Goal: Task Accomplishment & Management: Complete application form

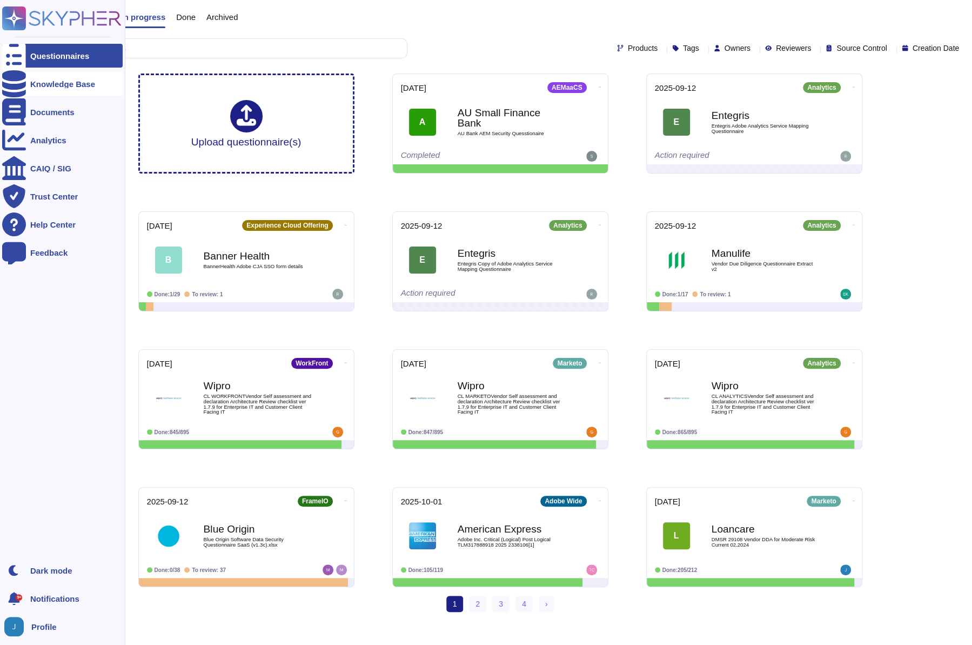
click at [21, 84] on div at bounding box center [14, 84] width 24 height 24
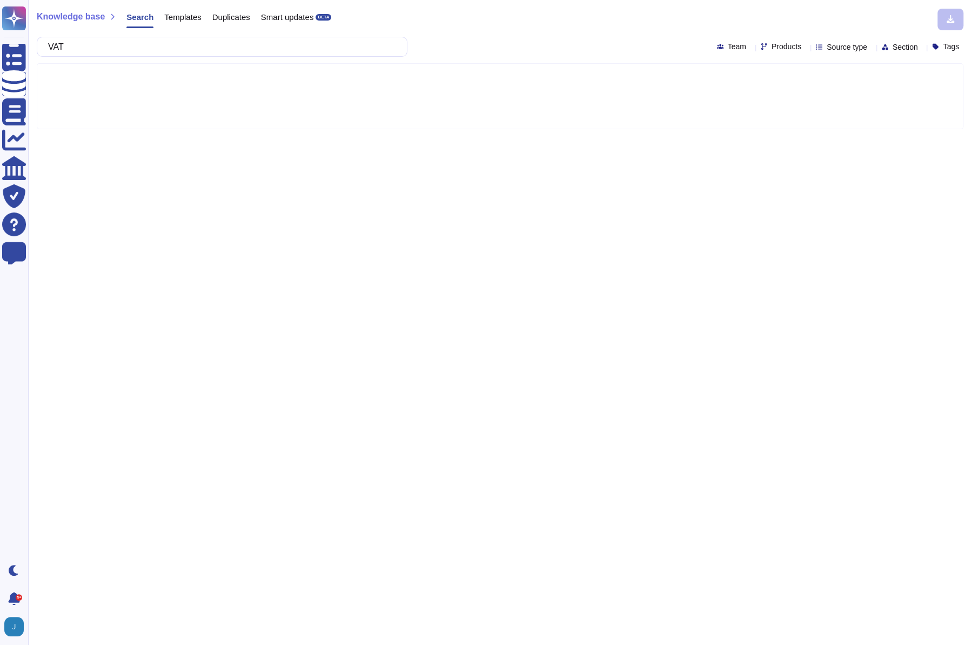
type input "VAT"
click at [173, 16] on span "Templates" at bounding box center [182, 17] width 37 height 8
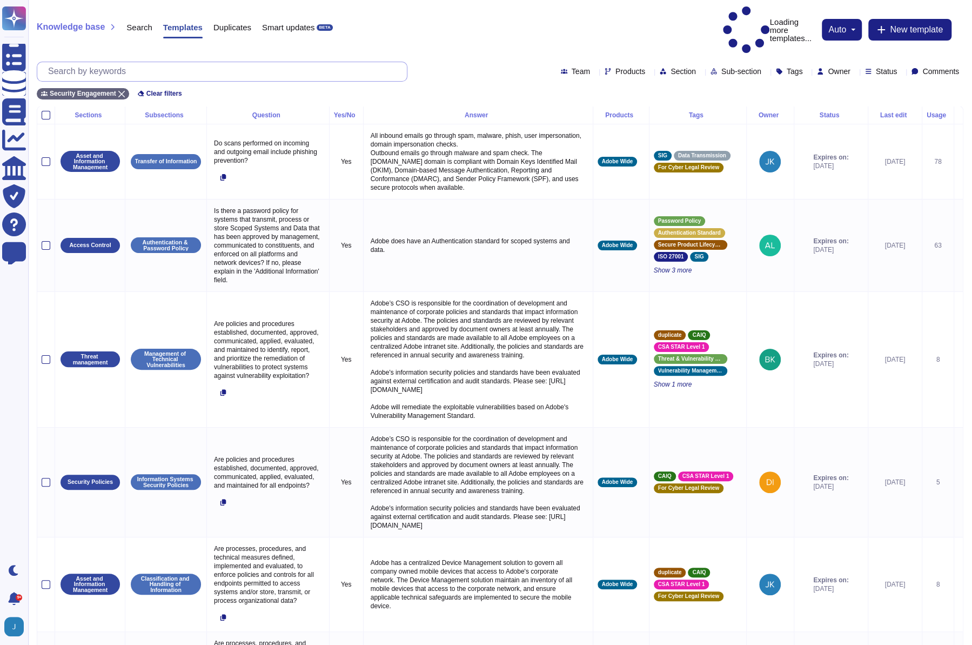
click at [118, 62] on input "text" at bounding box center [225, 71] width 364 height 19
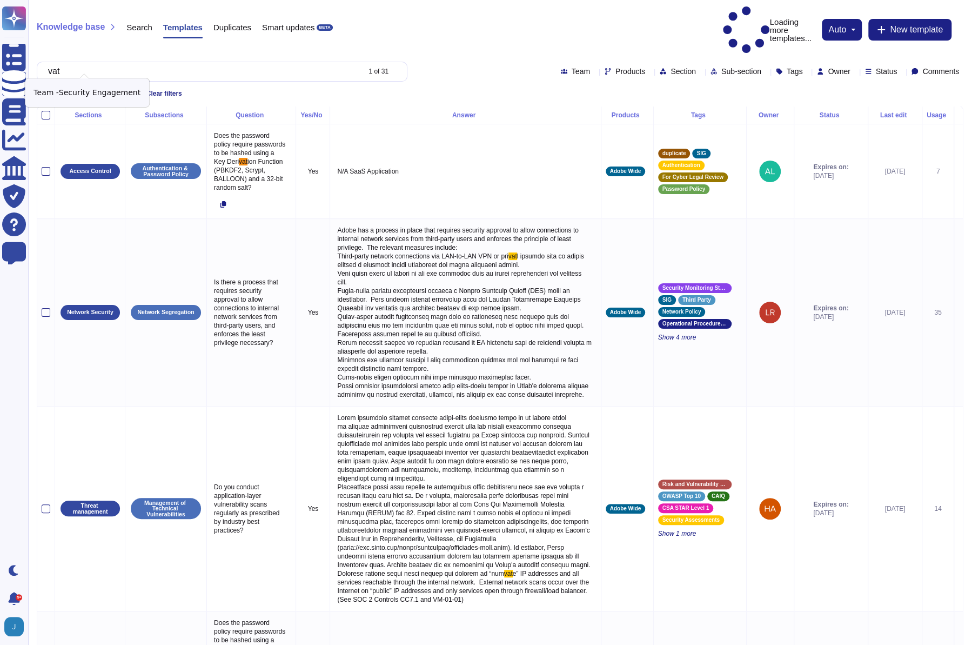
click at [125, 91] on icon at bounding box center [121, 94] width 6 height 6
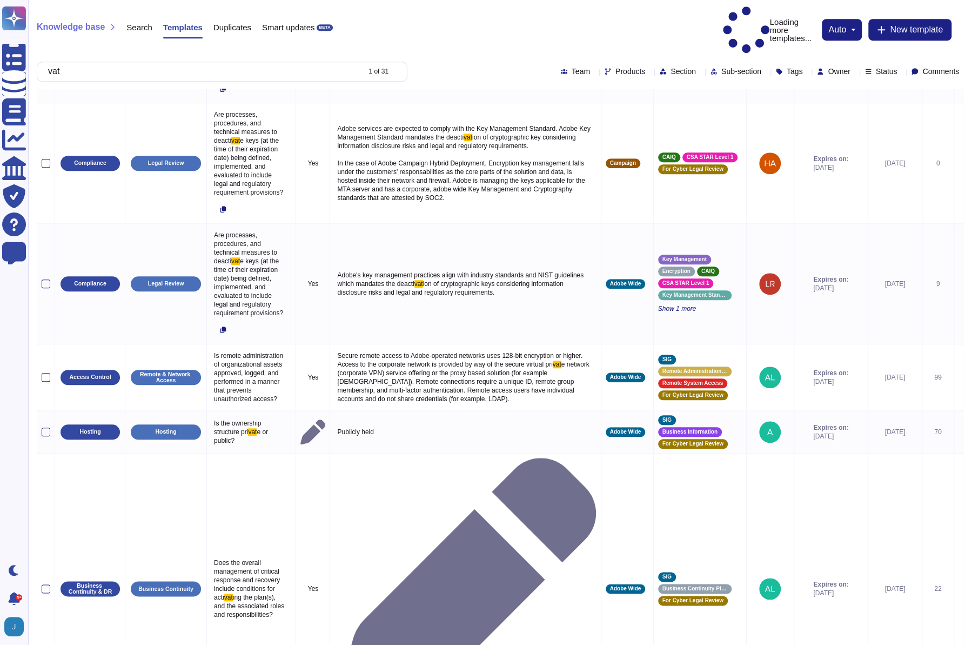
scroll to position [619, 0]
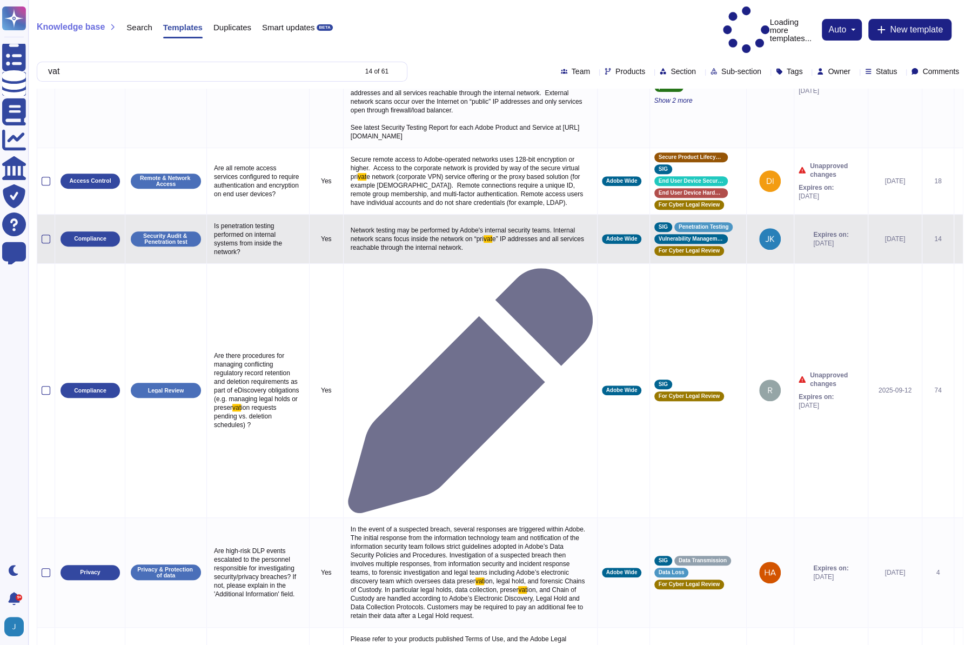
scroll to position [685, 0]
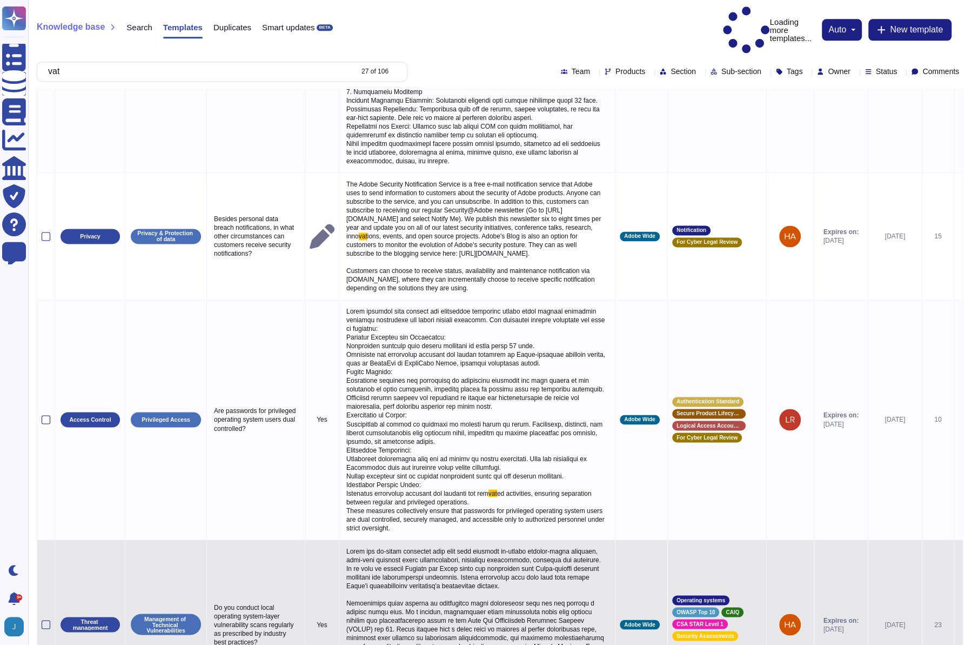
scroll to position [1110, 0]
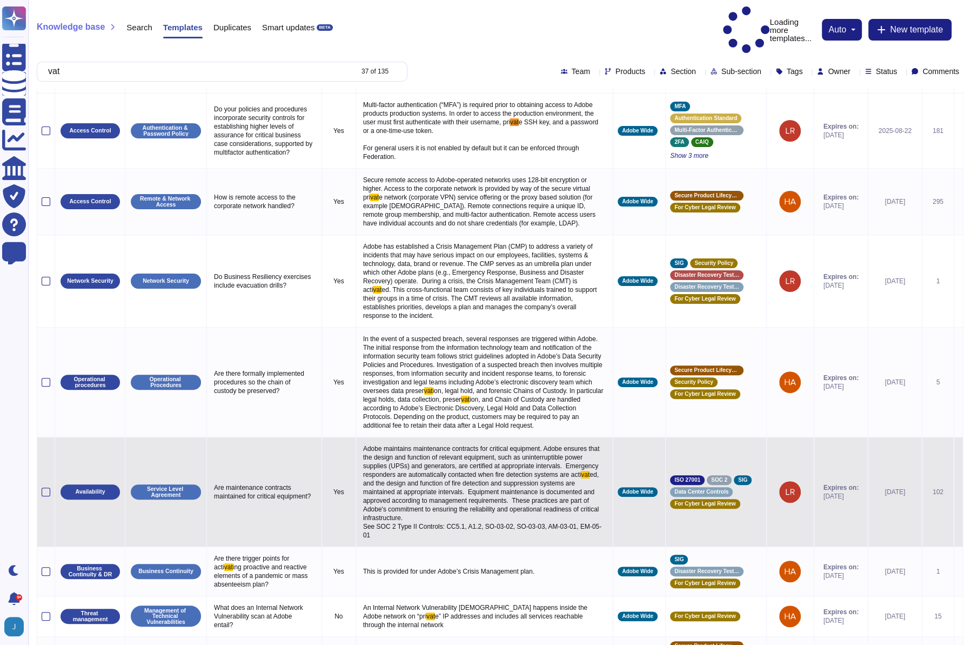
scroll to position [0, 0]
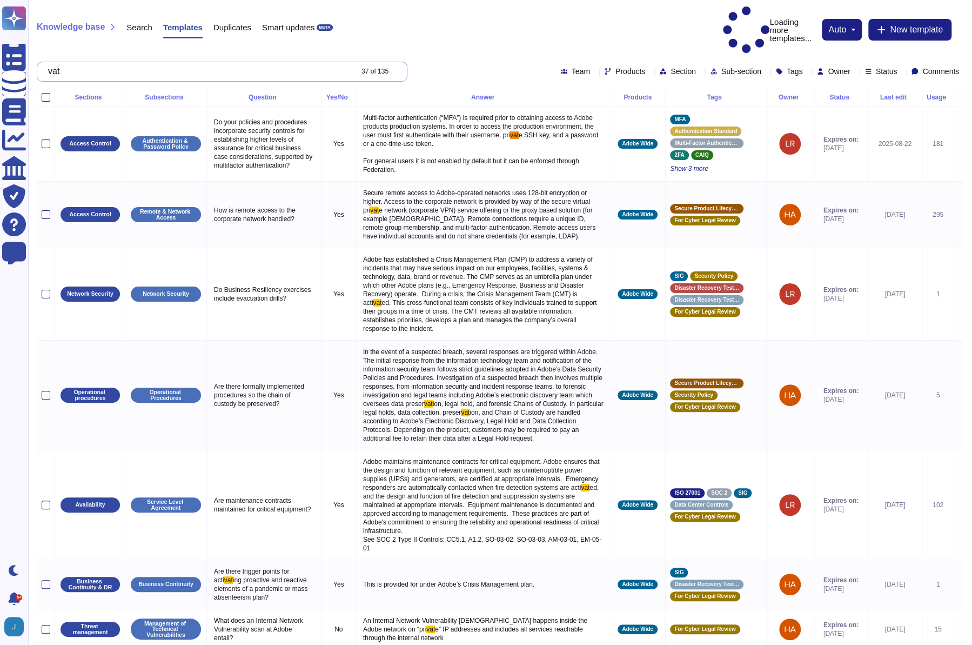
click at [239, 62] on input "vat" at bounding box center [197, 71] width 309 height 19
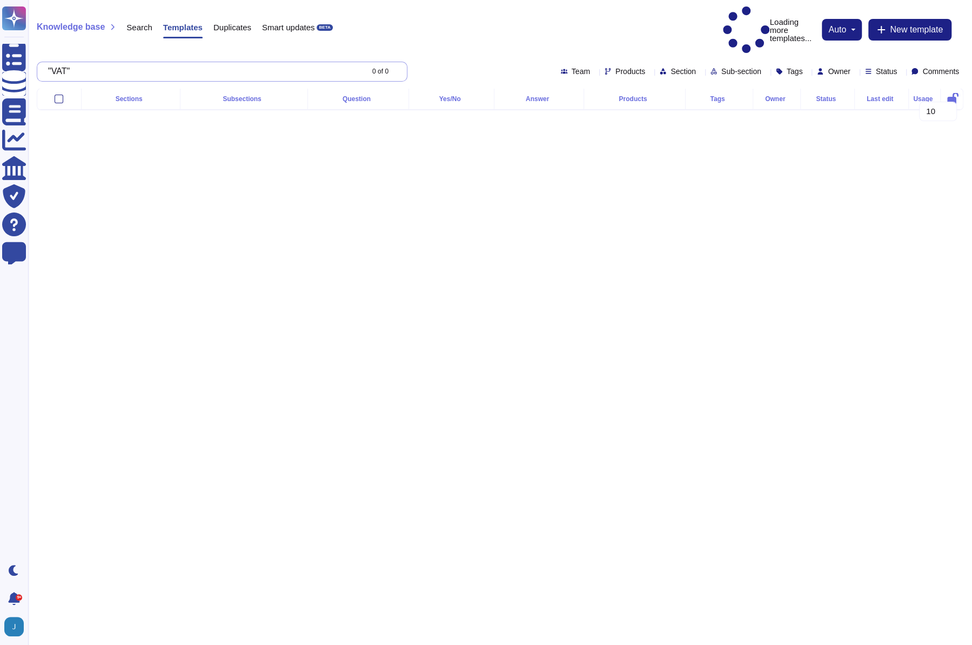
type input ""VAT""
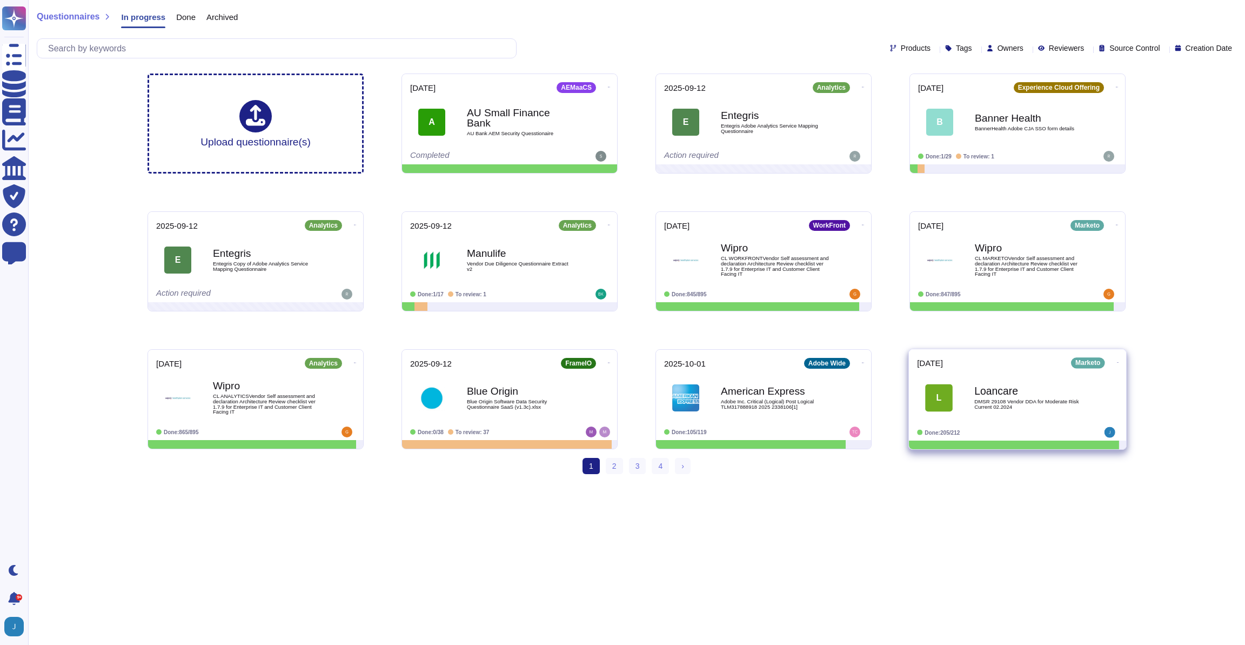
click at [969, 384] on span "L Loancare DMSR 29108 Vendor DDA for Moderate Risk Current 02.2024" at bounding box center [1017, 398] width 201 height 44
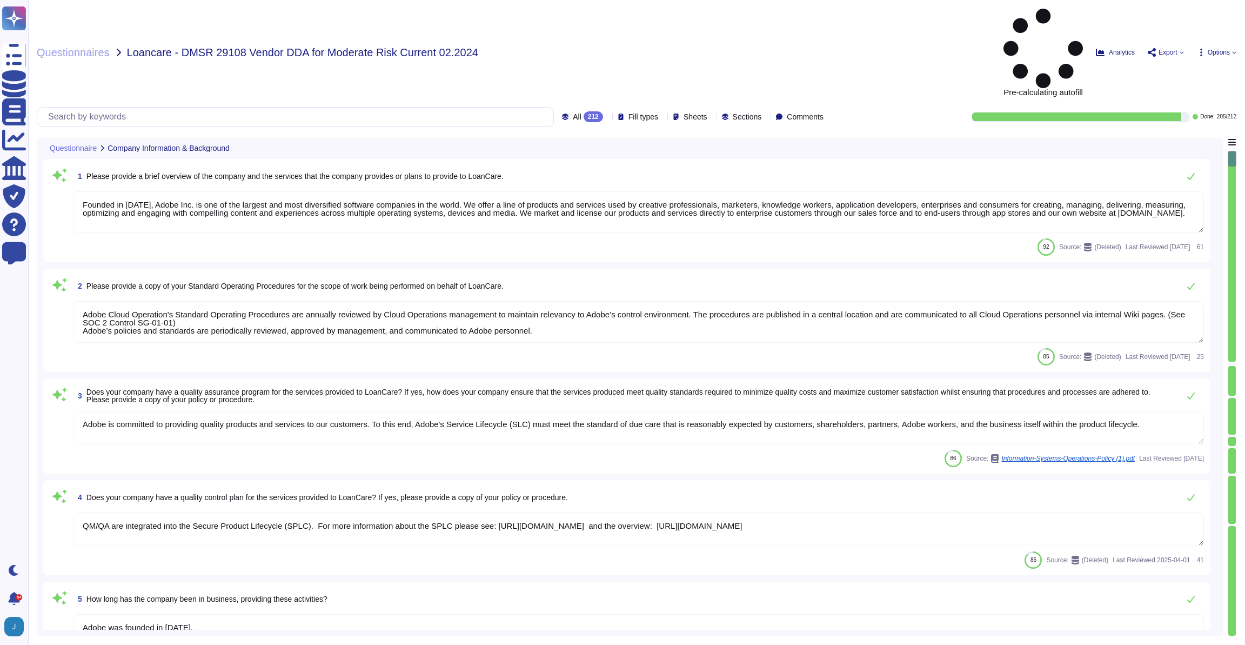
type textarea "Founded in [DATE], Adobe Inc. is one of the largest and most diversified softwa…"
type textarea "Adobe Cloud Operation's Standard Operating Procedures are annually reviewed by …"
type textarea "Adobe is committed to providing quality products and services to our customers.…"
type textarea "QM/QA are integrated into the Secure Product Lifecycle (SPLC). For more informa…"
type textarea "Adobe was founded in [DATE]."
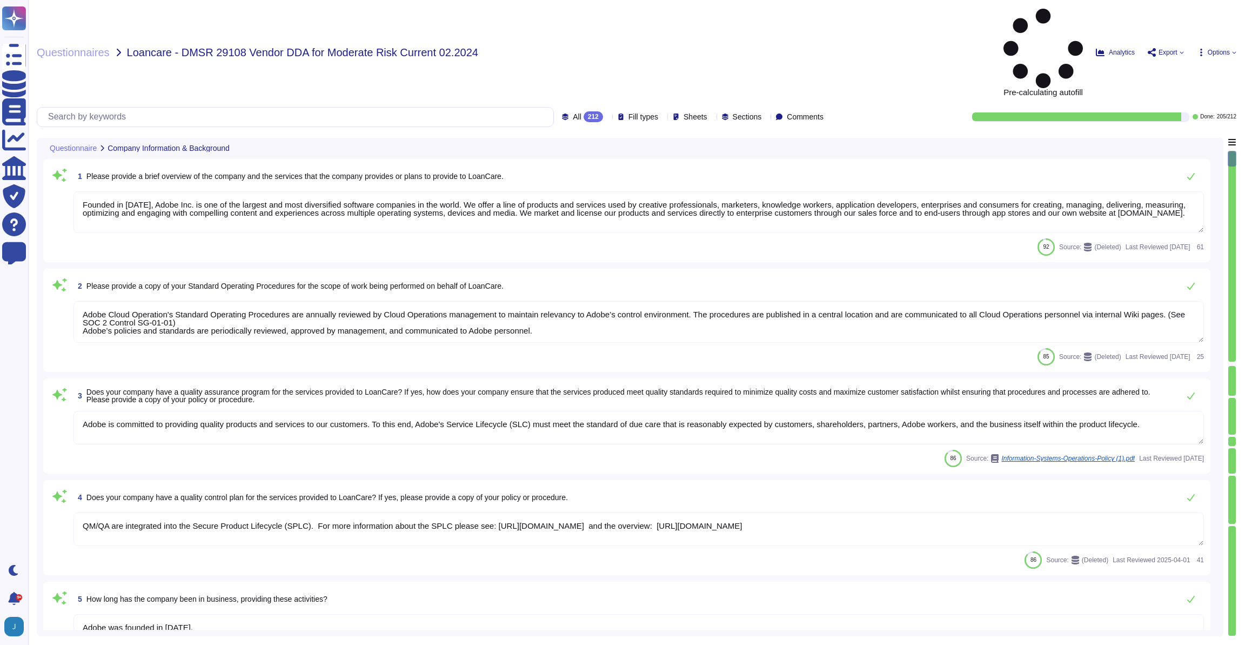
type textarea "Please refer to your products Sales order for terms."
type textarea "The foregoing includes, but is not limited to, information included in our fina…"
type textarea "Adobe's Headquarters are located at [STREET_ADDRESS]. Adobe is a multi-national…"
